Goal: Go to known website: Access a specific website the user already knows

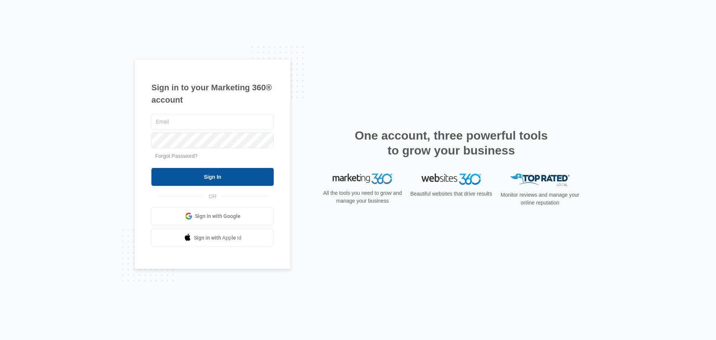
type input "[EMAIL_ADDRESS][DOMAIN_NAME]"
click at [239, 172] on input "Sign In" at bounding box center [212, 177] width 122 height 18
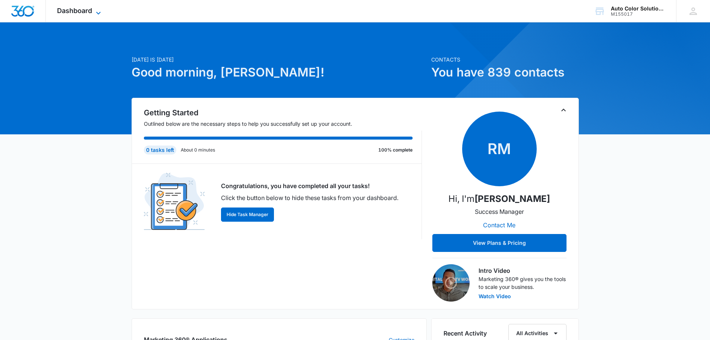
click at [69, 10] on span "Dashboard" at bounding box center [74, 11] width 35 height 8
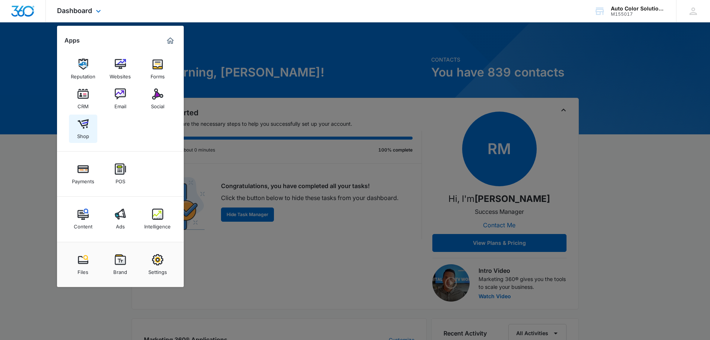
click at [82, 131] on div "Shop" at bounding box center [83, 134] width 12 height 10
